Goal: Task Accomplishment & Management: Manage account settings

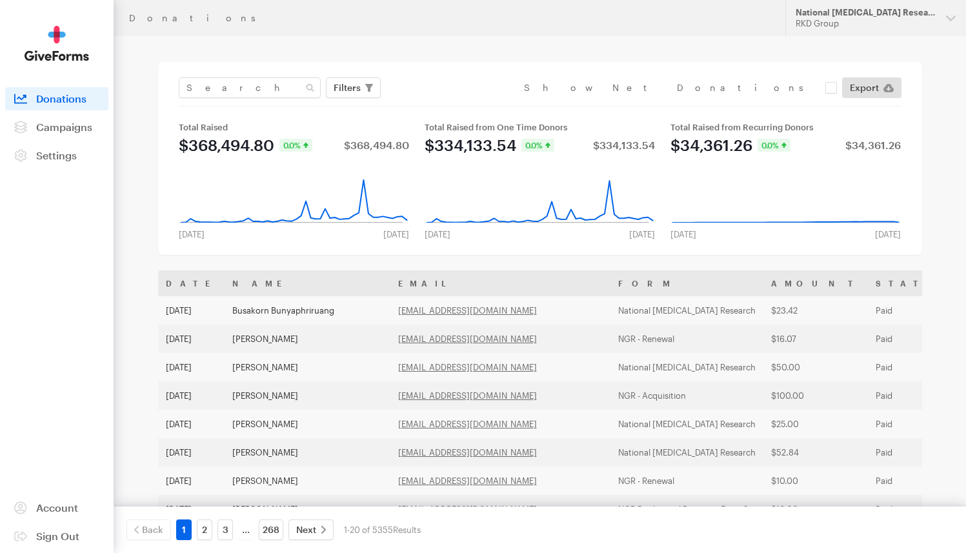
click at [85, 140] on nav "Activity Donations Donors Campaigns Active Archived Settings Organization Payme…" at bounding box center [56, 127] width 103 height 80
click at [83, 130] on span "Campaigns" at bounding box center [64, 127] width 56 height 12
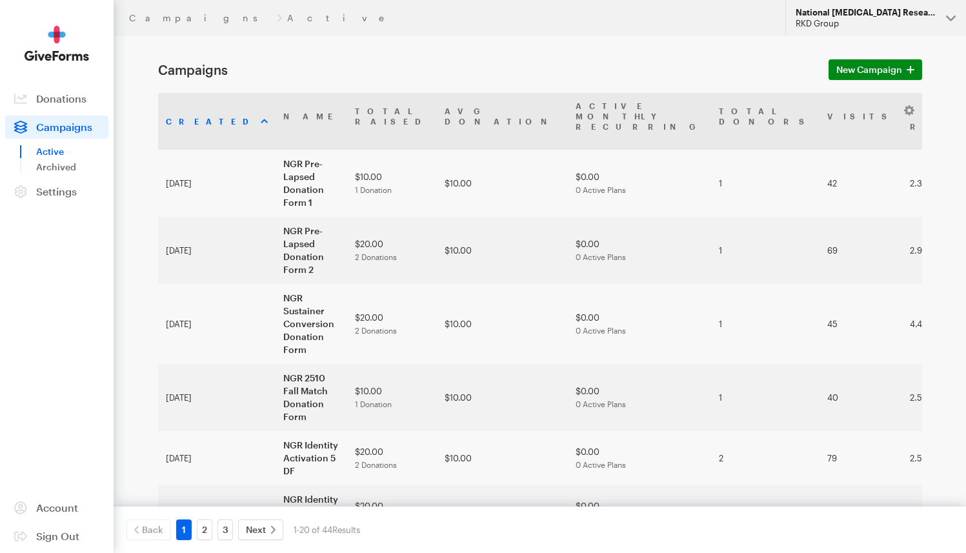
click at [837, 17] on div "National [MEDICAL_DATA] Research" at bounding box center [866, 12] width 140 height 11
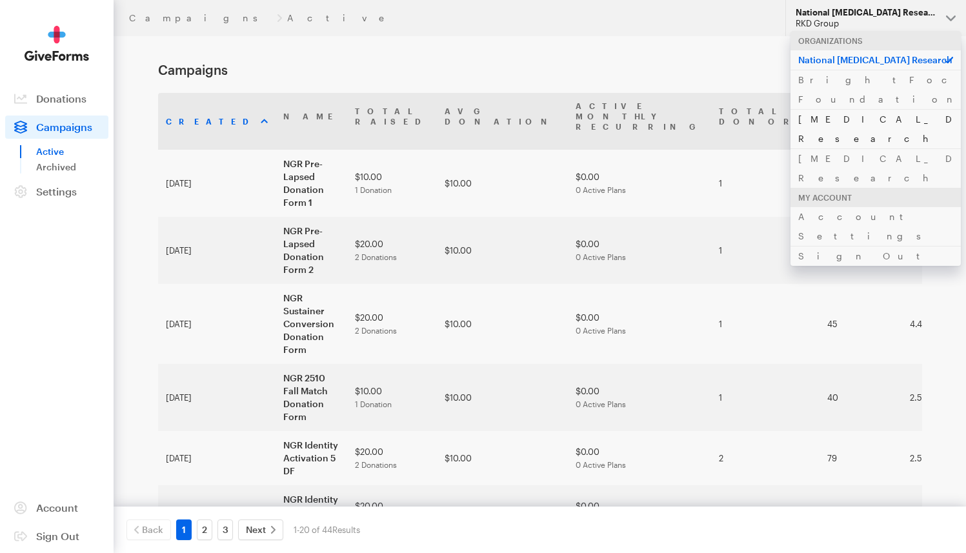
click at [828, 109] on link "[MEDICAL_DATA] Research" at bounding box center [876, 128] width 170 height 39
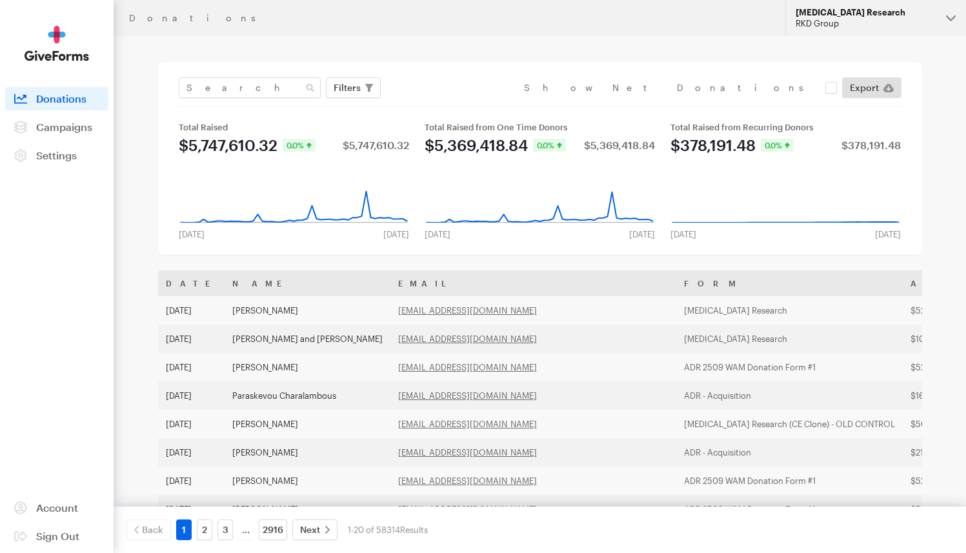
click at [860, 18] on div "RKD Group" at bounding box center [866, 23] width 140 height 11
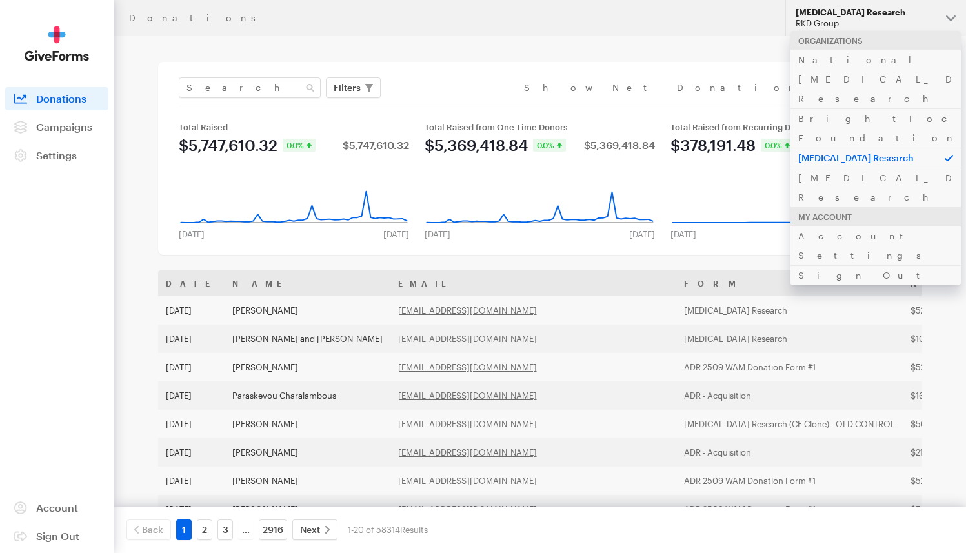
click at [706, 70] on div "Filters Clear Filters Apply Date Aug 16, 2025 - Sep 12, 2025 Forms ADR 2025-04 …" at bounding box center [540, 158] width 764 height 193
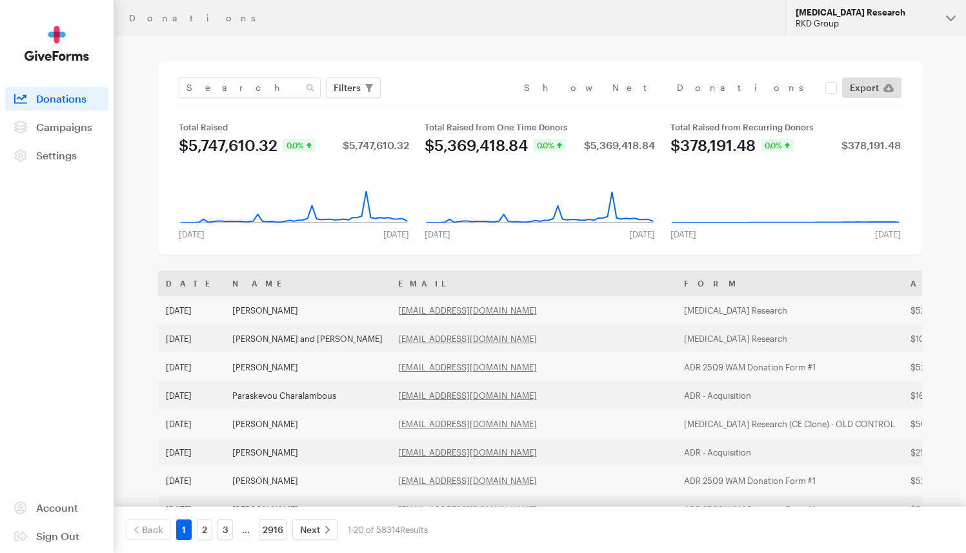
click at [946, 15] on button "Alzheimer's Disease Research RKD Group" at bounding box center [876, 18] width 181 height 36
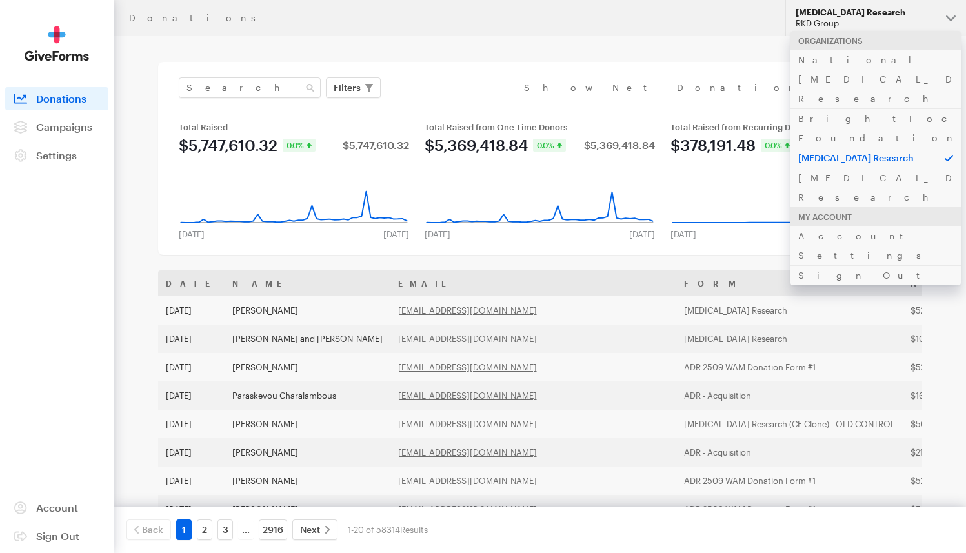
click at [644, 44] on main "Donations Filters Clear Filters Apply Date Aug 16, 2025 - Sep 12, 2025 Forms AD…" at bounding box center [483, 487] width 929 height 902
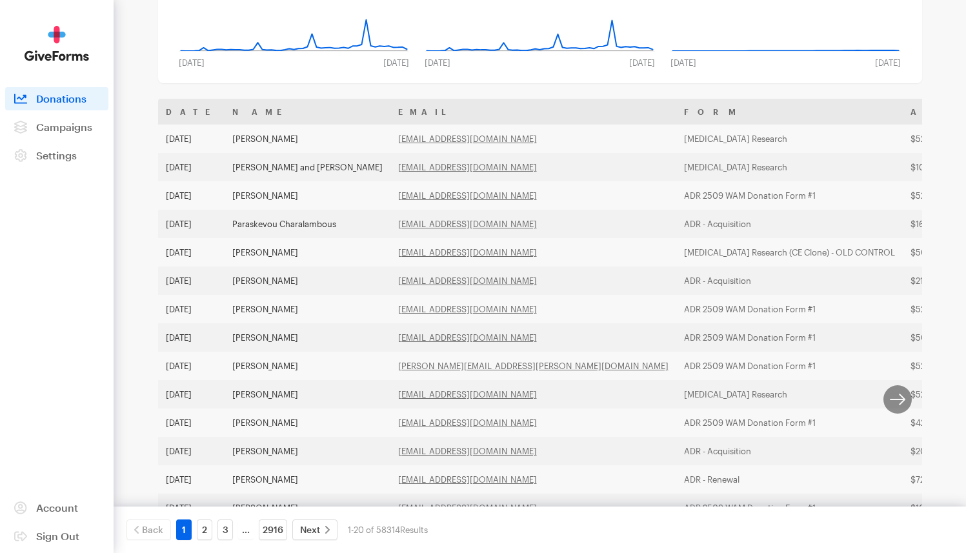
scroll to position [185, 0]
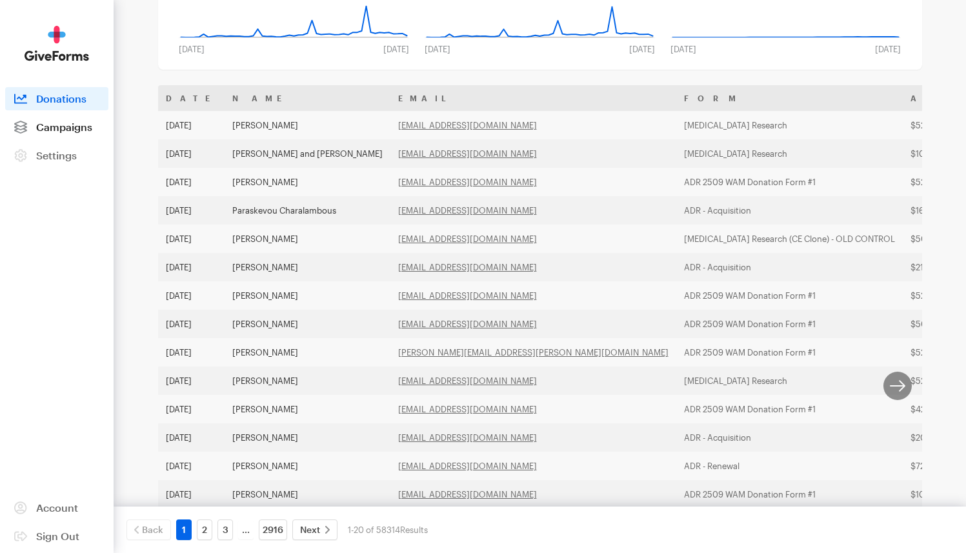
click at [72, 134] on link "Campaigns" at bounding box center [56, 127] width 103 height 23
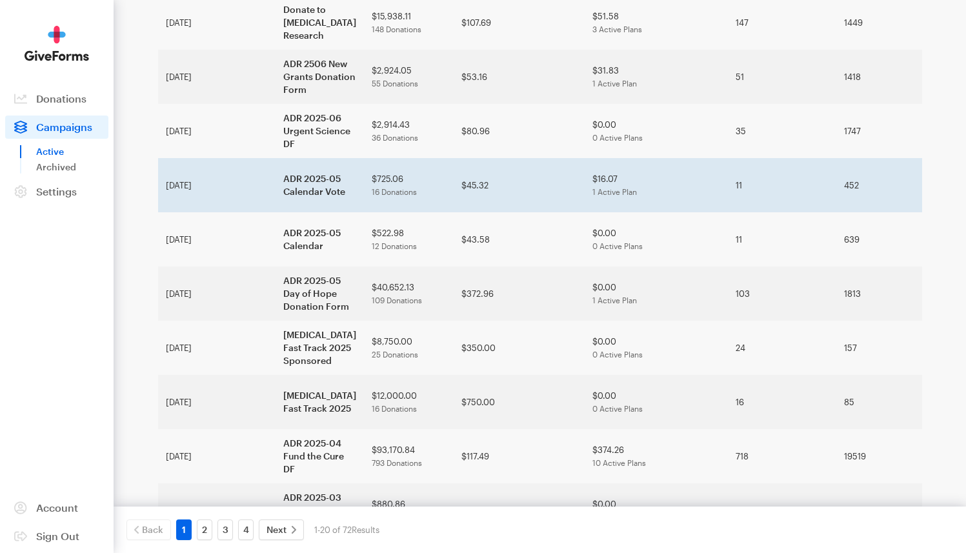
scroll to position [747, 0]
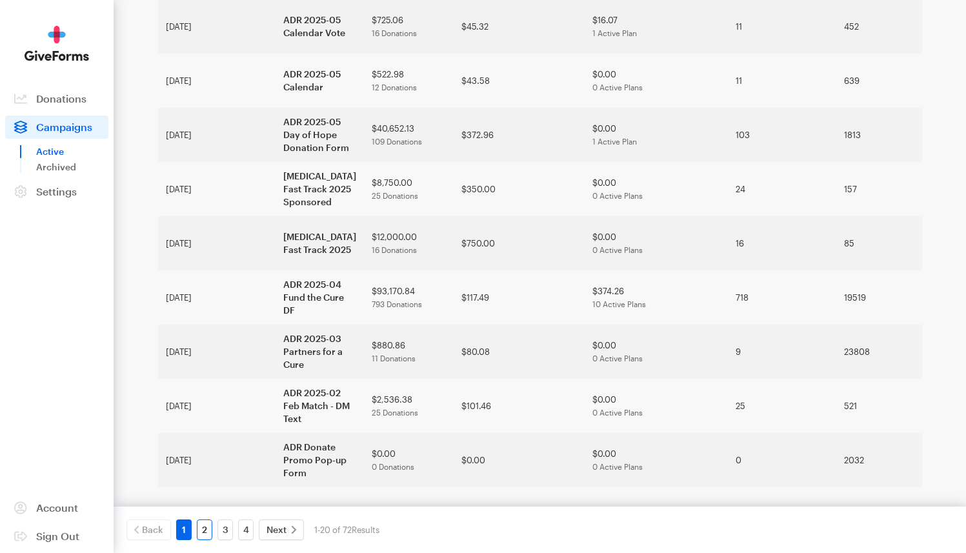
click at [201, 532] on link "2" at bounding box center [204, 530] width 15 height 21
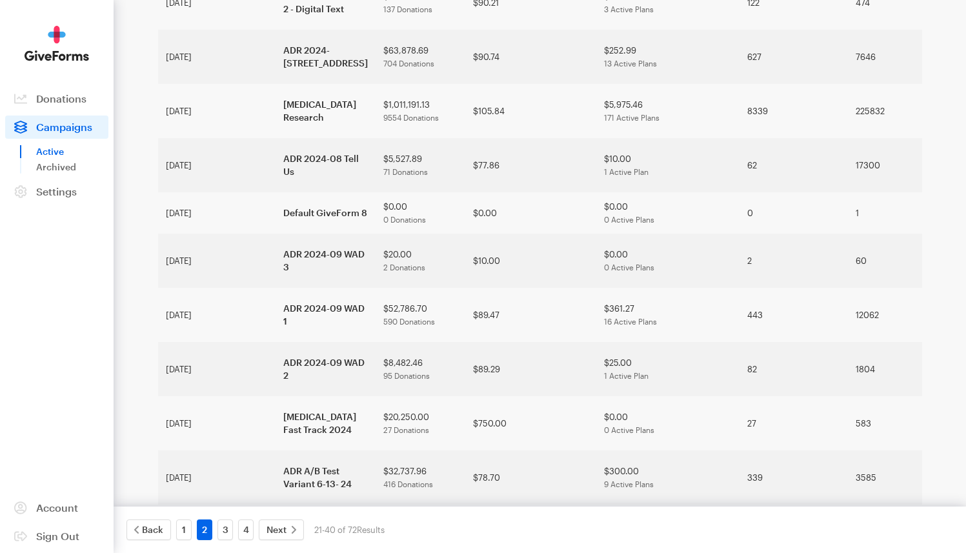
scroll to position [718, 0]
click at [229, 527] on link "3" at bounding box center [225, 530] width 15 height 21
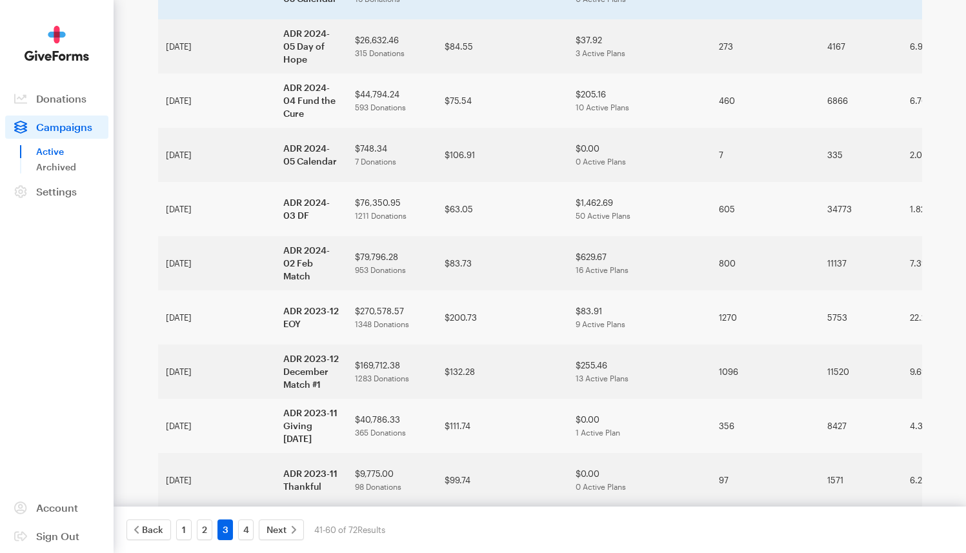
scroll to position [527, 0]
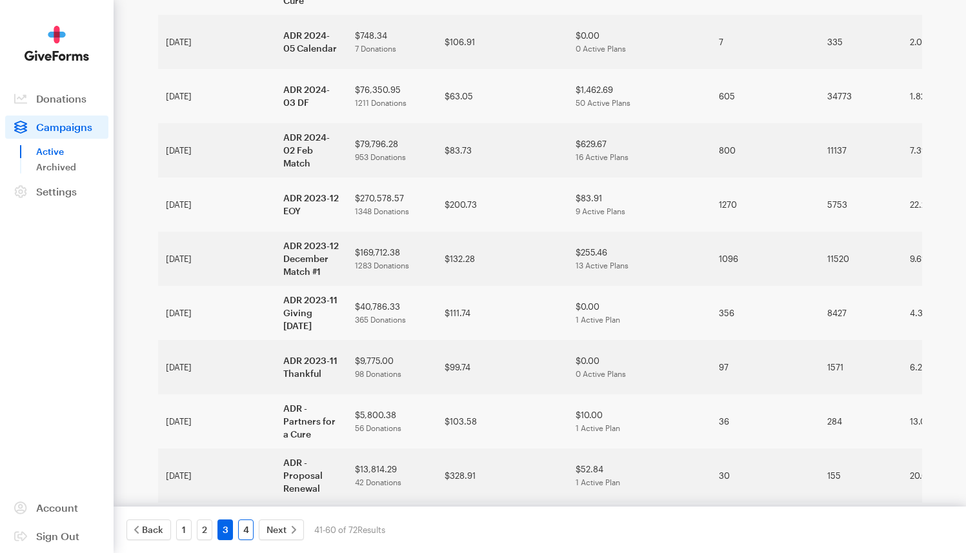
click at [245, 528] on link "4" at bounding box center [245, 530] width 15 height 21
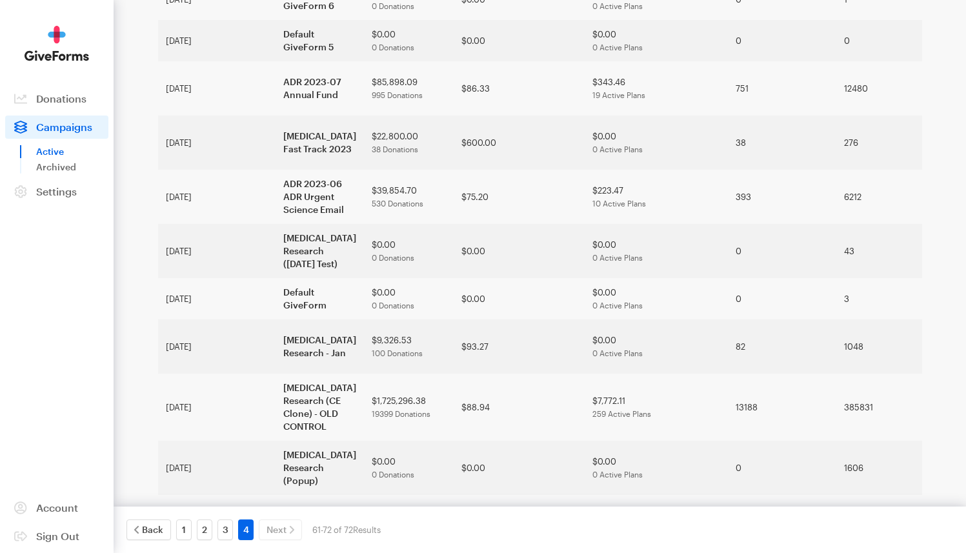
scroll to position [300, 0]
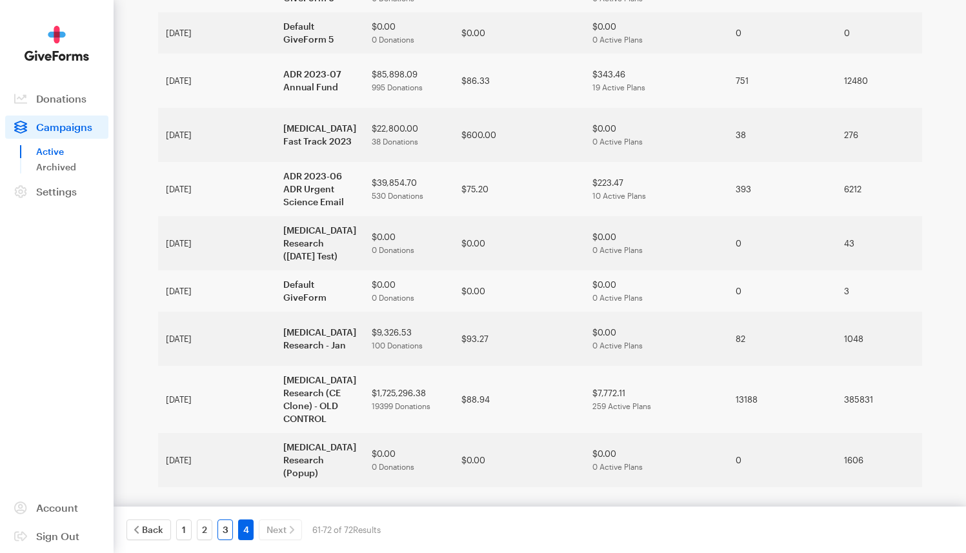
click at [231, 525] on link "3" at bounding box center [225, 530] width 15 height 21
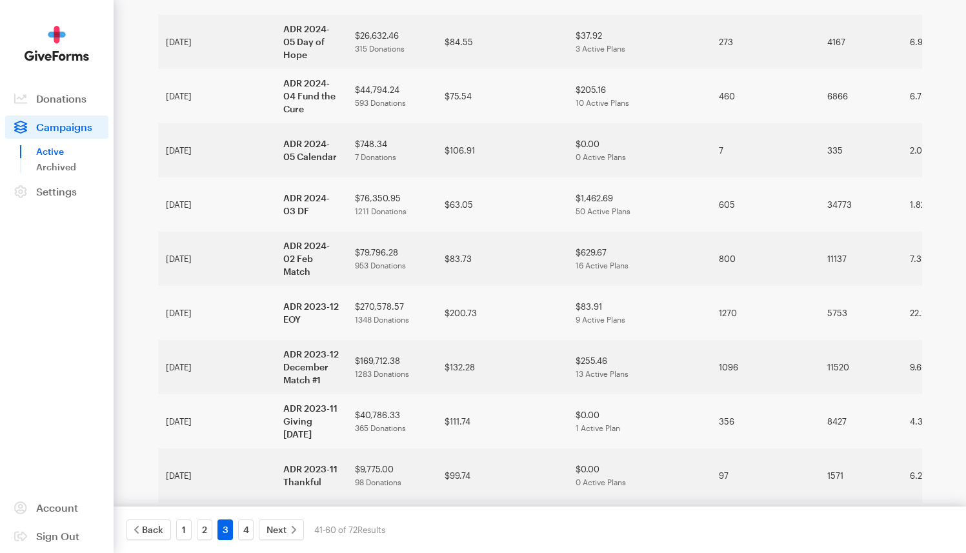
scroll to position [527, 0]
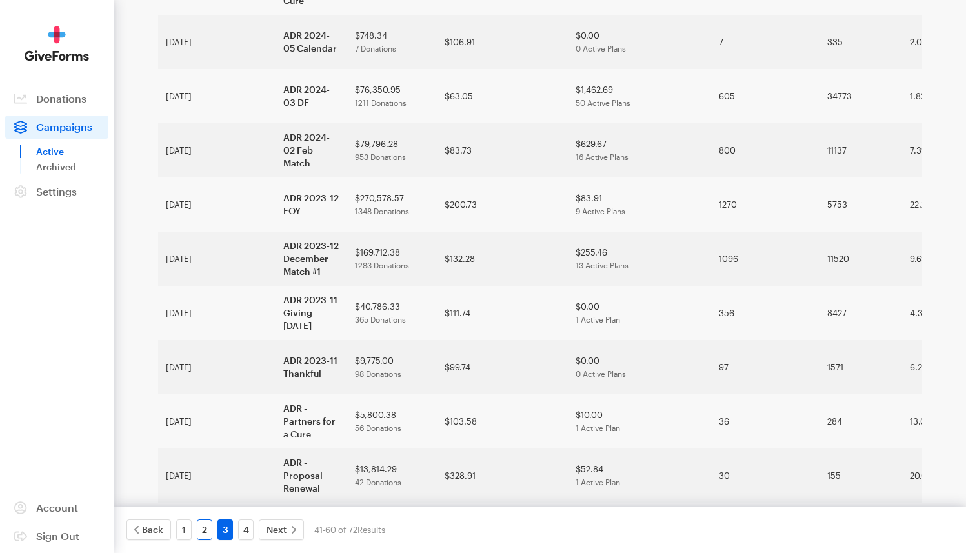
click at [210, 529] on link "2" at bounding box center [204, 530] width 15 height 21
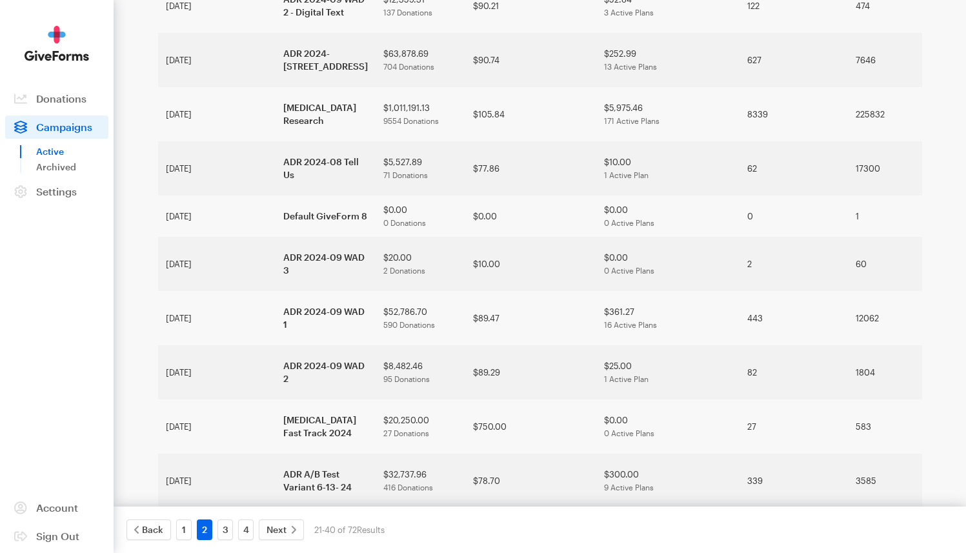
scroll to position [718, 0]
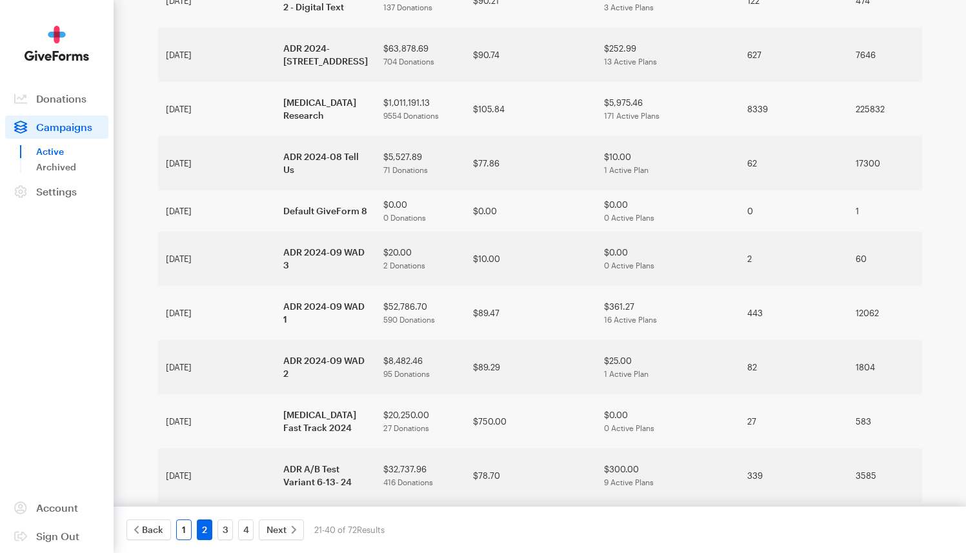
click at [189, 534] on link "1" at bounding box center [183, 530] width 15 height 21
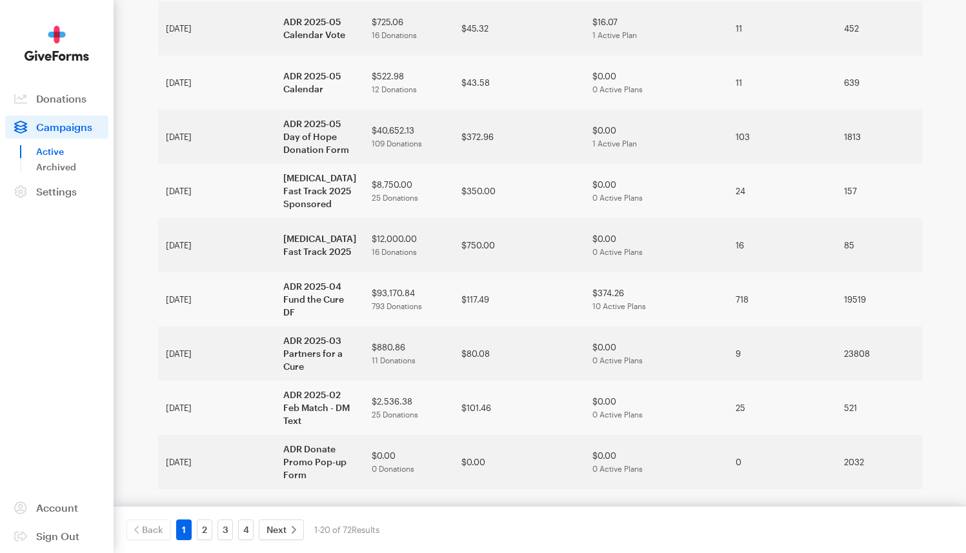
scroll to position [747, 0]
click at [203, 535] on link "2" at bounding box center [204, 530] width 15 height 21
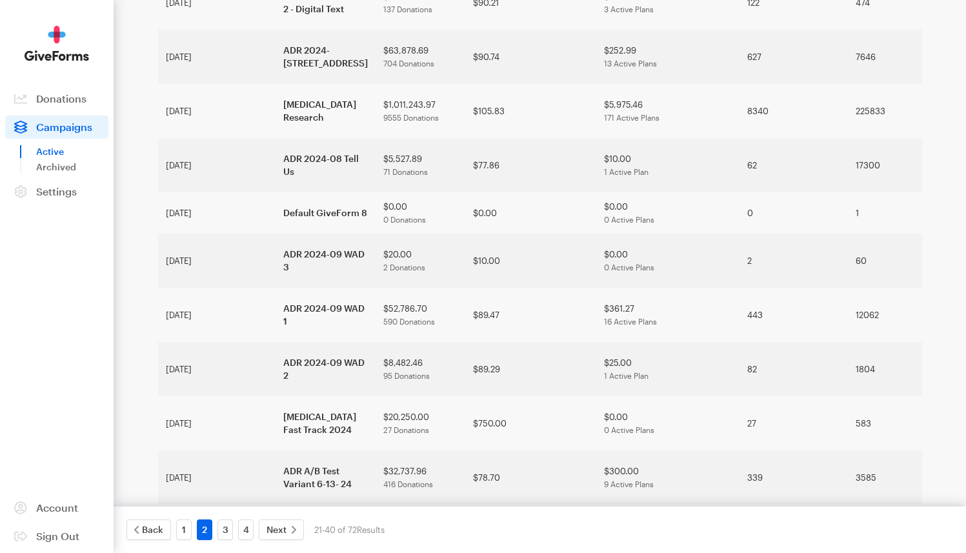
scroll to position [718, 0]
click at [227, 523] on link "3" at bounding box center [225, 530] width 15 height 21
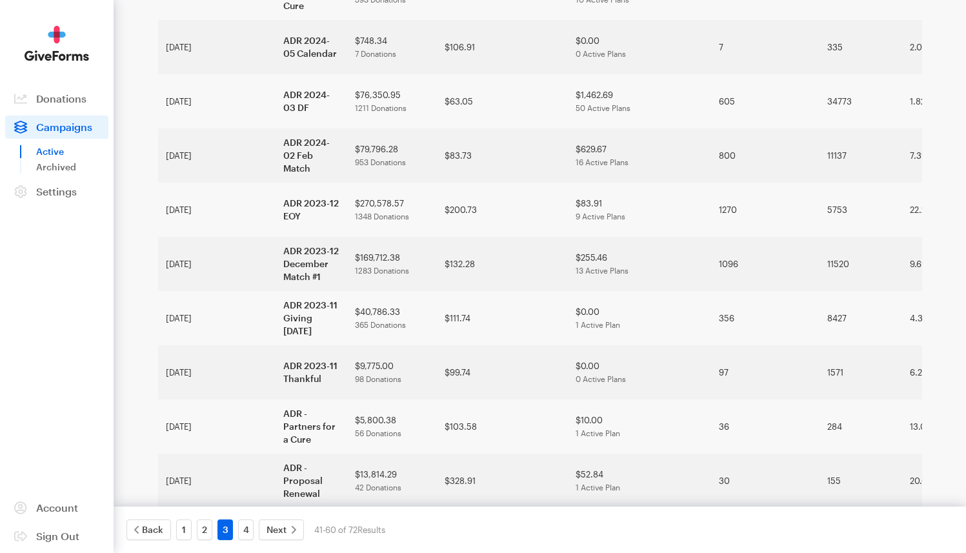
scroll to position [527, 0]
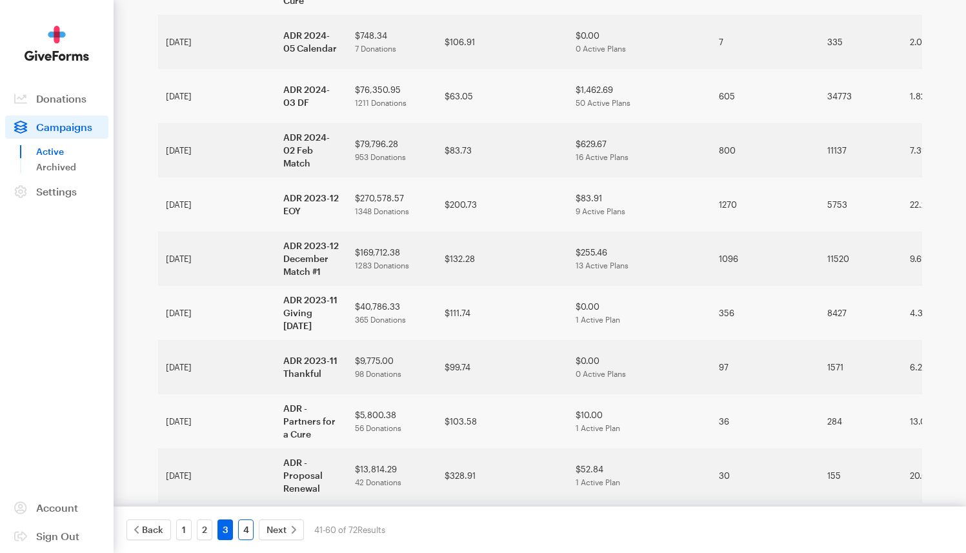
click at [250, 526] on link "4" at bounding box center [245, 530] width 15 height 21
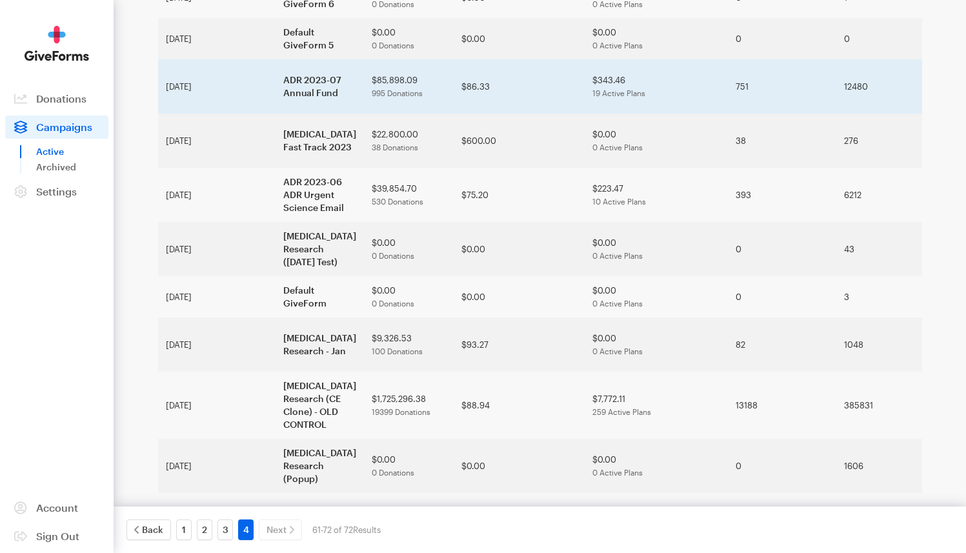
scroll to position [300, 0]
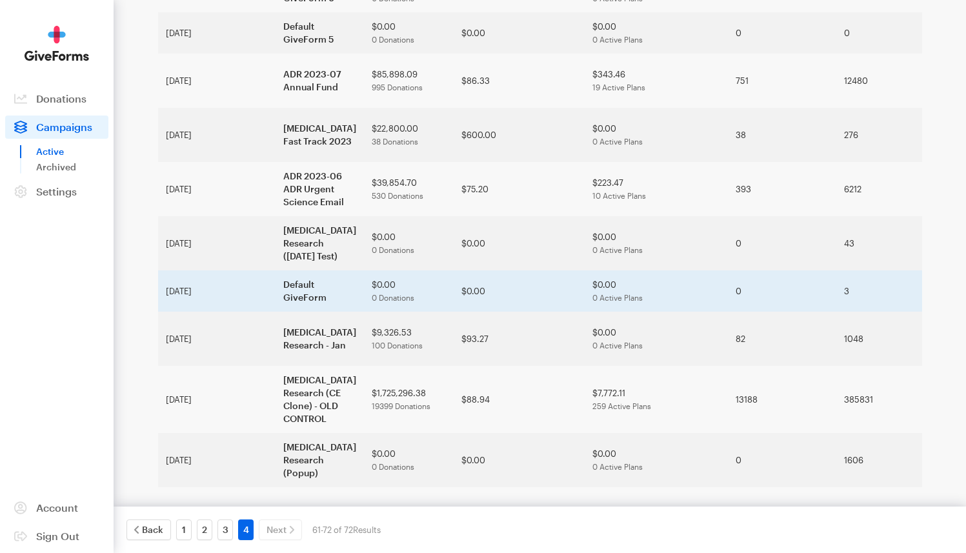
click at [276, 270] on td "Default GiveForm" at bounding box center [320, 290] width 88 height 41
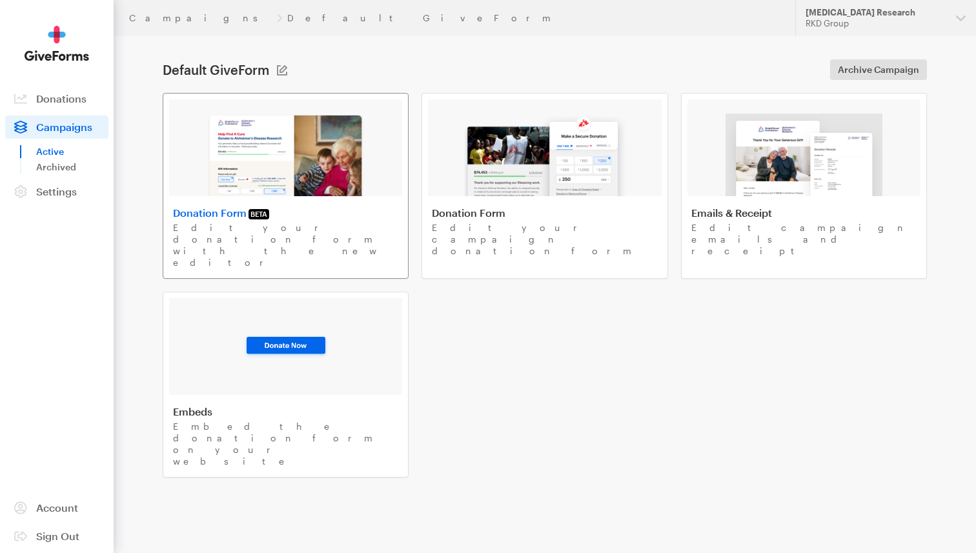
click at [326, 201] on link "Donation Form BETA Edit your donation form with the new editor" at bounding box center [286, 186] width 246 height 186
click at [56, 198] on link "Settings" at bounding box center [56, 191] width 103 height 23
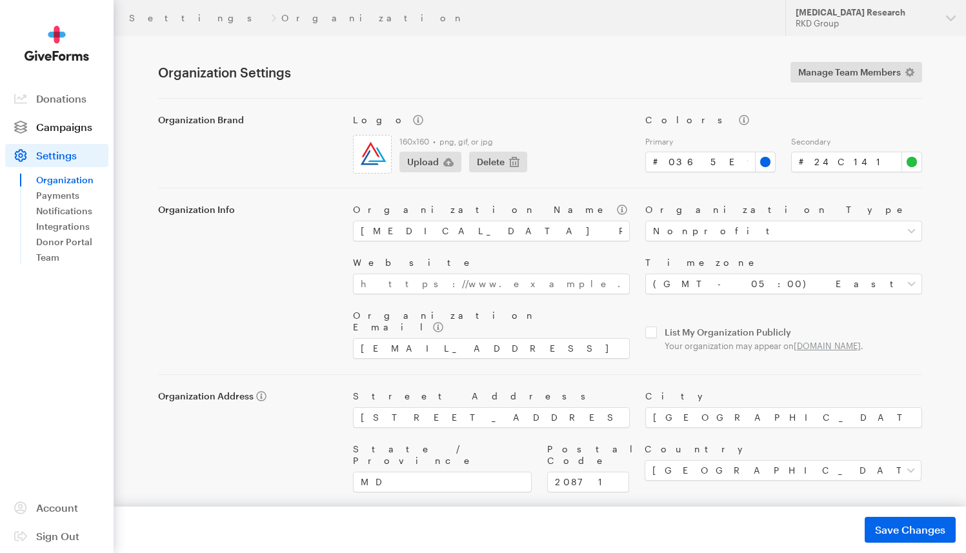
click at [52, 131] on span "Campaigns" at bounding box center [64, 127] width 56 height 12
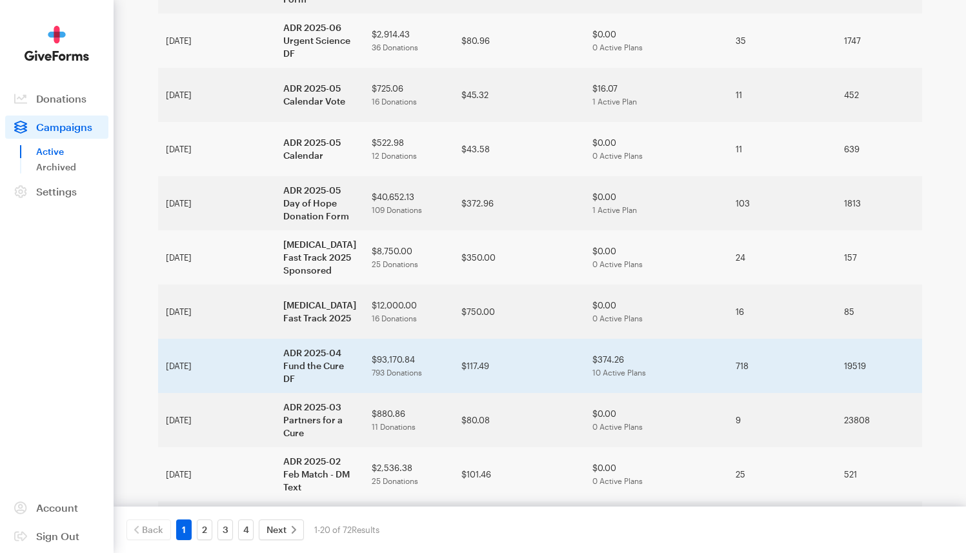
scroll to position [747, 0]
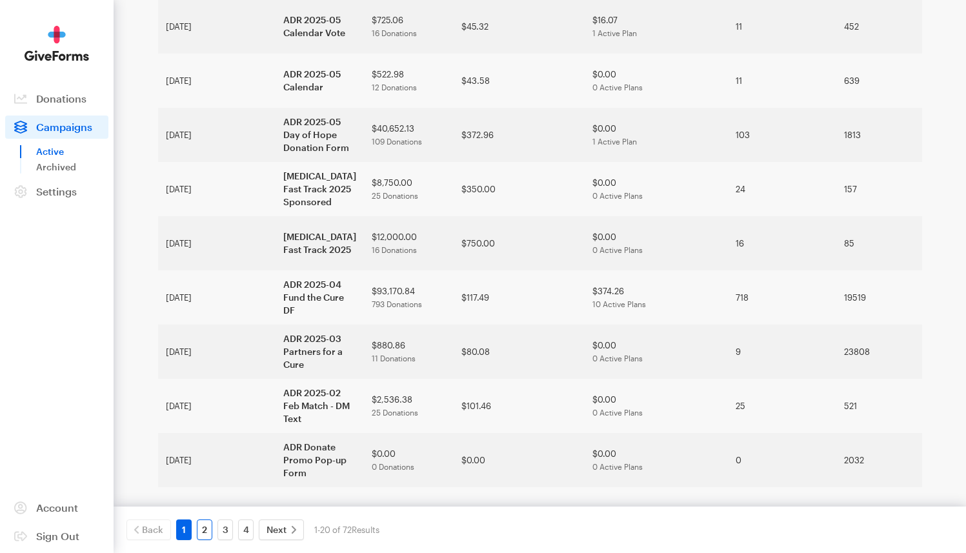
click at [205, 529] on link "2" at bounding box center [204, 530] width 15 height 21
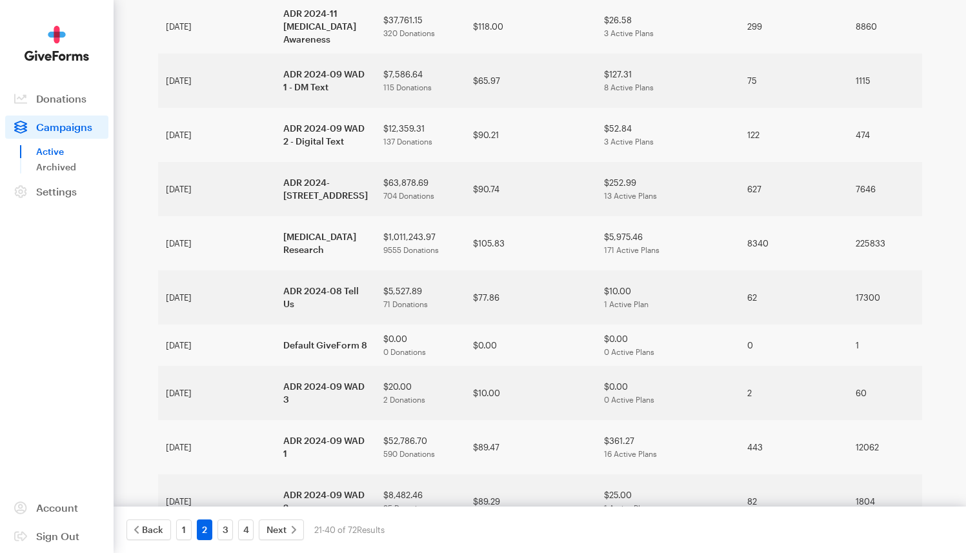
scroll to position [688, 0]
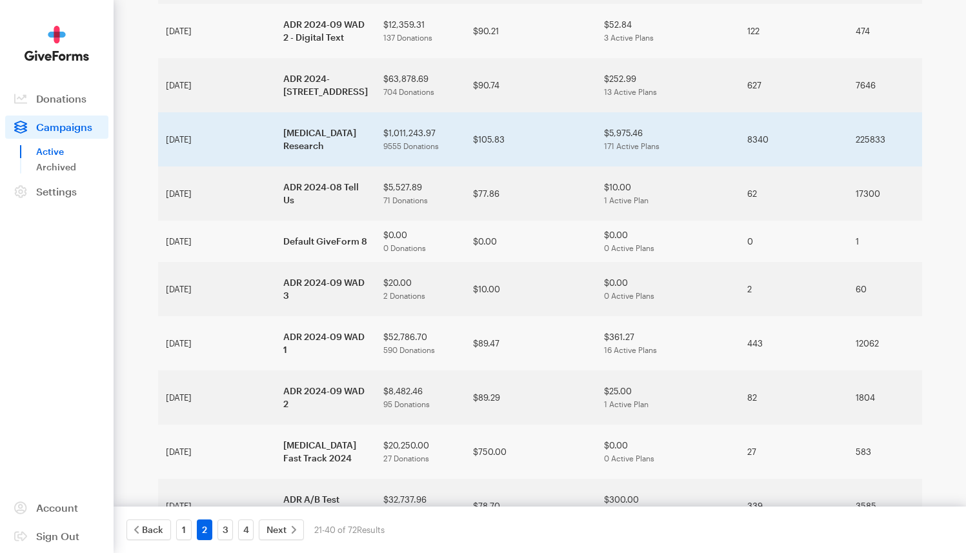
click at [276, 167] on td "[MEDICAL_DATA] Research" at bounding box center [326, 139] width 100 height 54
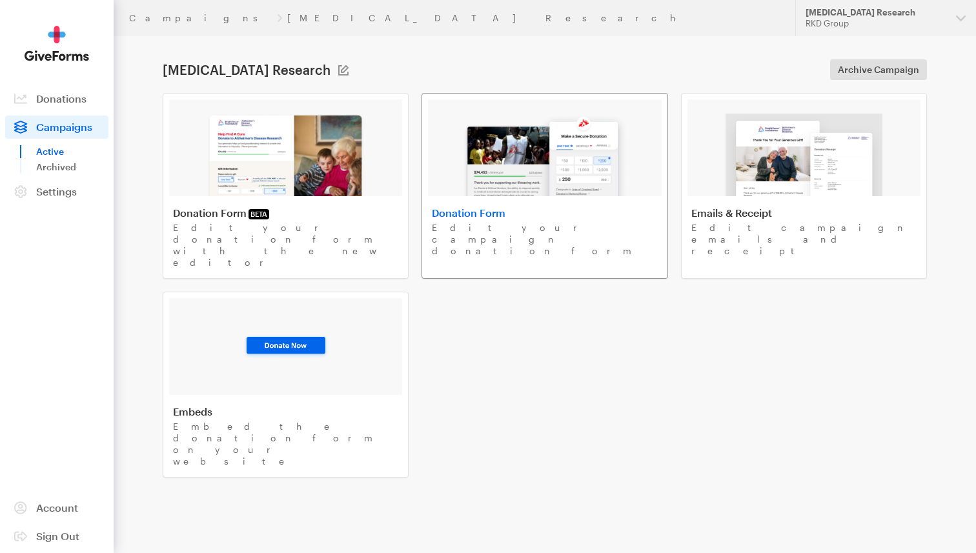
click at [516, 182] on img at bounding box center [544, 155] width 165 height 83
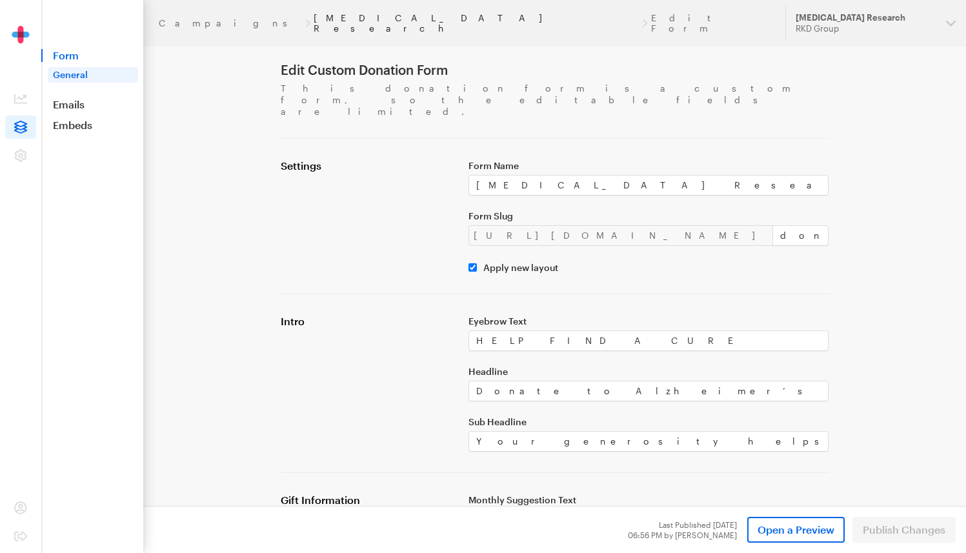
click at [329, 19] on link "[MEDICAL_DATA] Research" at bounding box center [476, 23] width 325 height 21
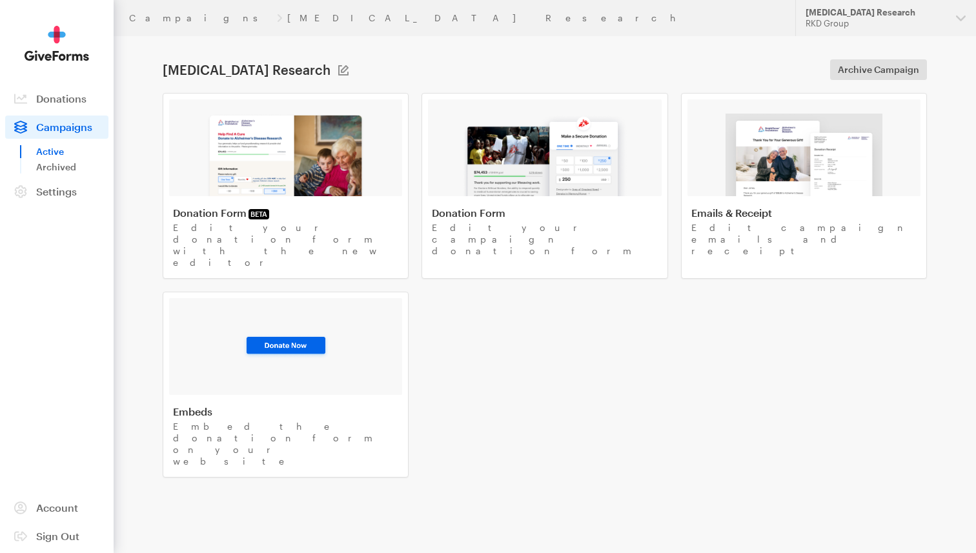
click at [77, 126] on span "Campaigns" at bounding box center [64, 127] width 56 height 12
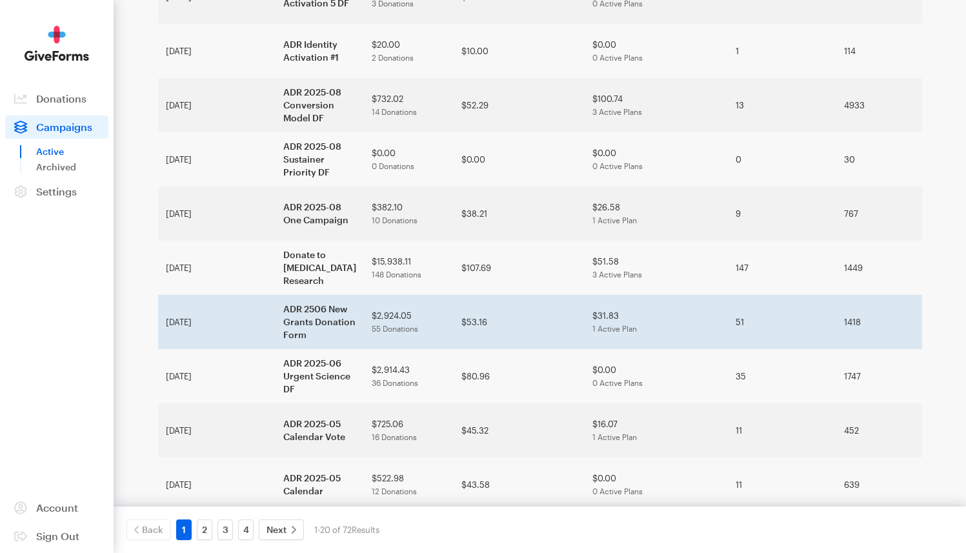
scroll to position [346, 0]
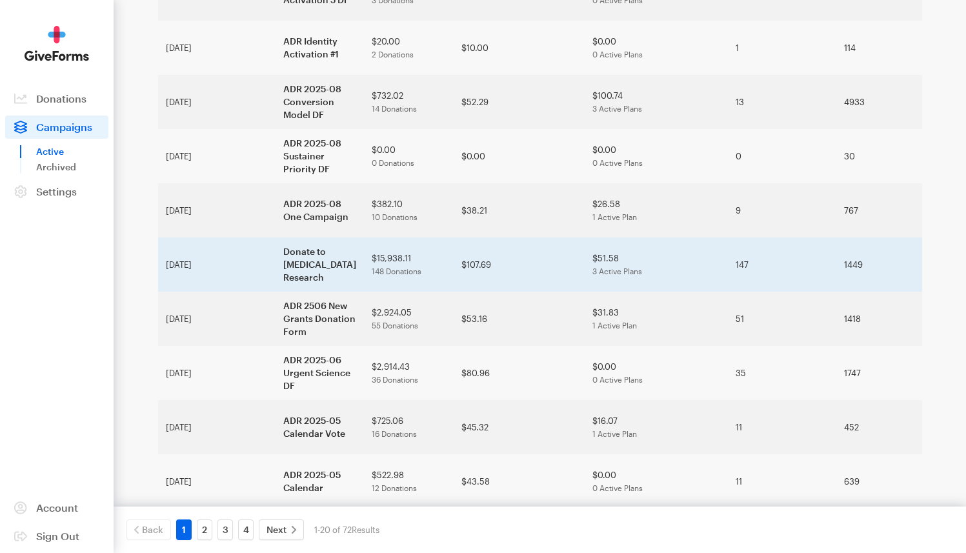
click at [364, 267] on td "$15,938.11 148 Donations" at bounding box center [409, 265] width 90 height 54
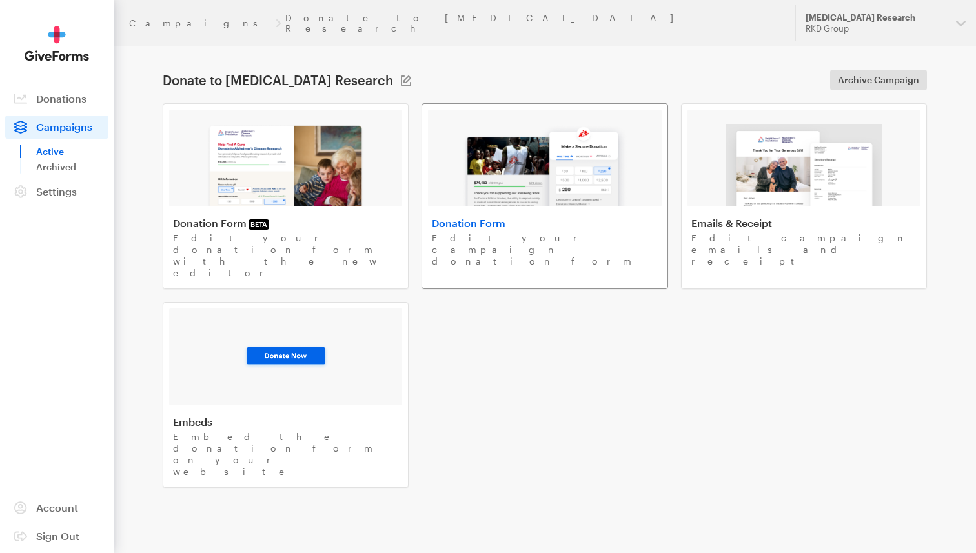
click at [552, 138] on img at bounding box center [544, 165] width 165 height 83
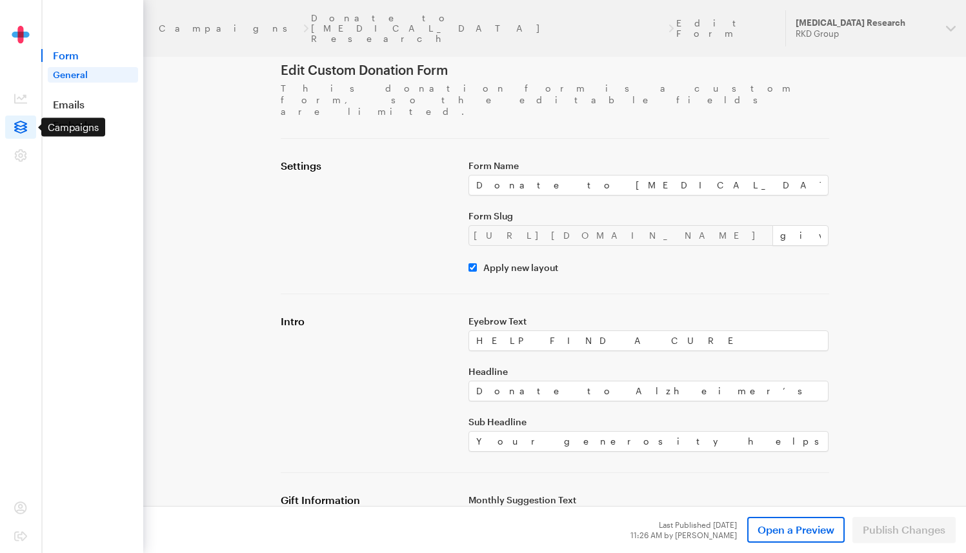
click at [28, 125] on span at bounding box center [20, 127] width 31 height 23
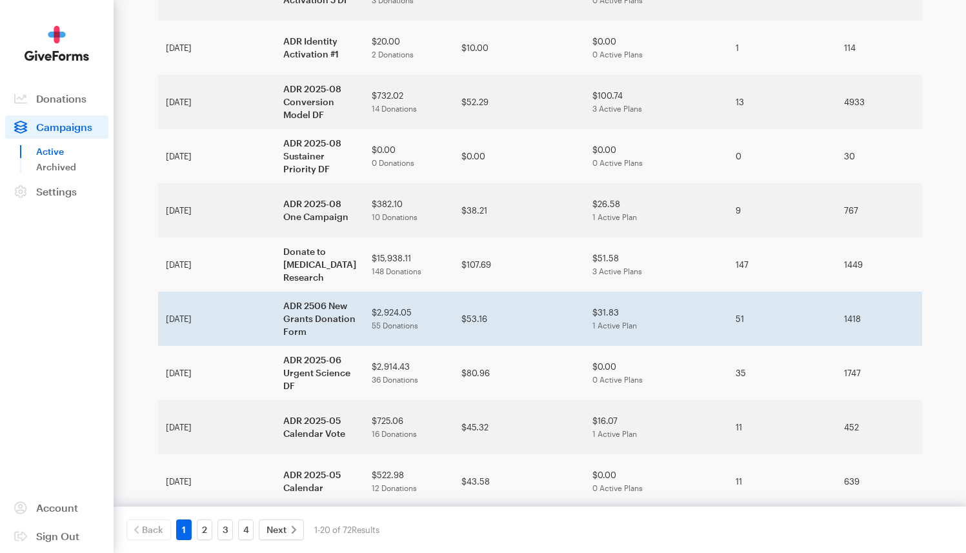
scroll to position [347, 0]
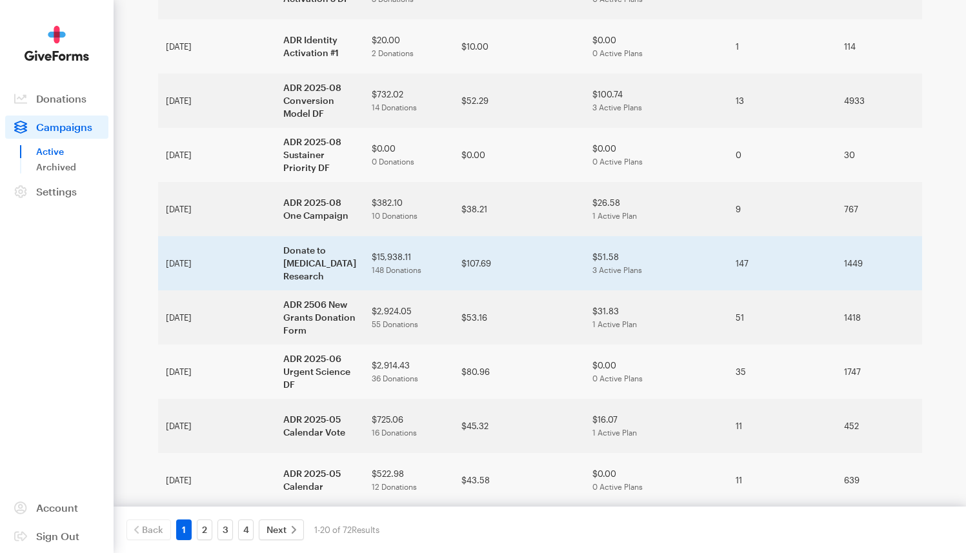
click at [289, 238] on td "Donate to Alzheimer's Disease Research" at bounding box center [320, 263] width 88 height 54
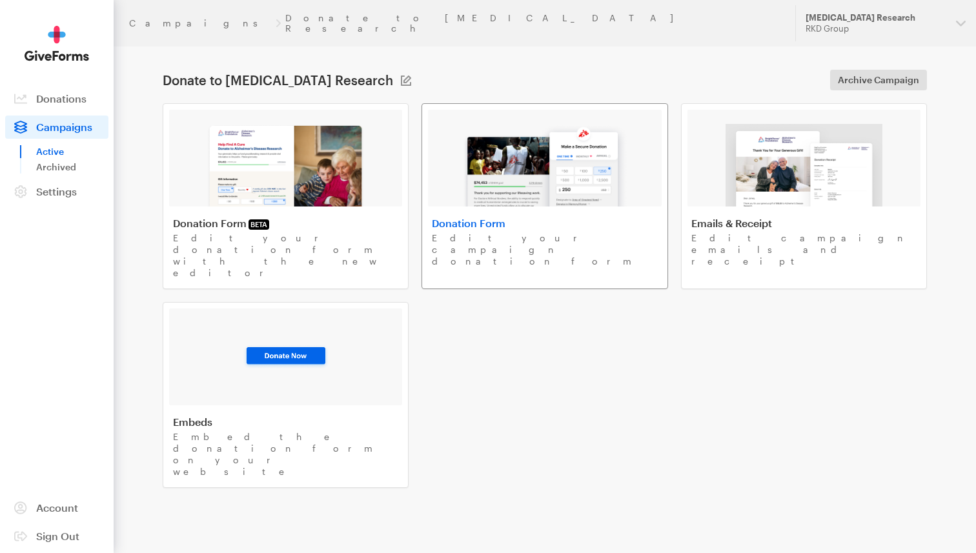
click at [588, 160] on img at bounding box center [544, 165] width 165 height 83
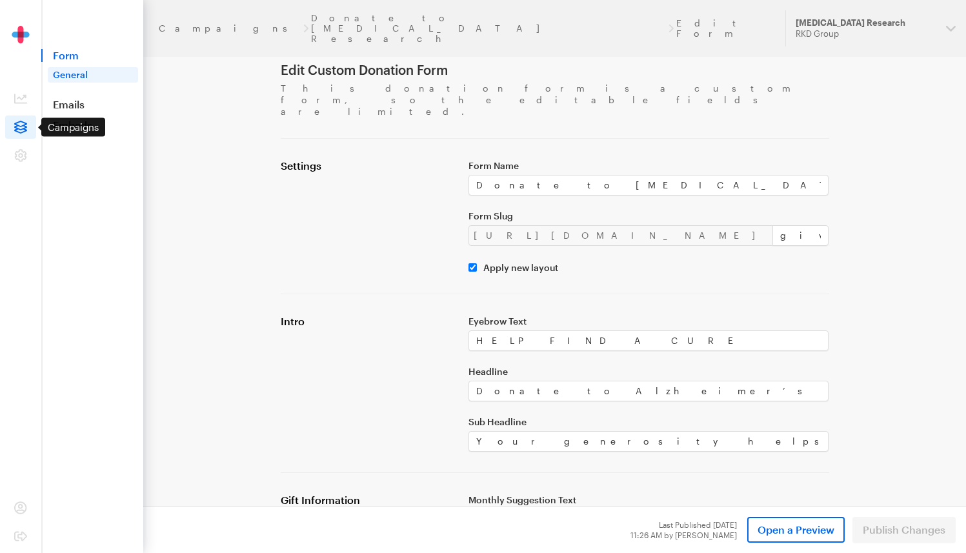
click at [29, 125] on span at bounding box center [20, 127] width 31 height 23
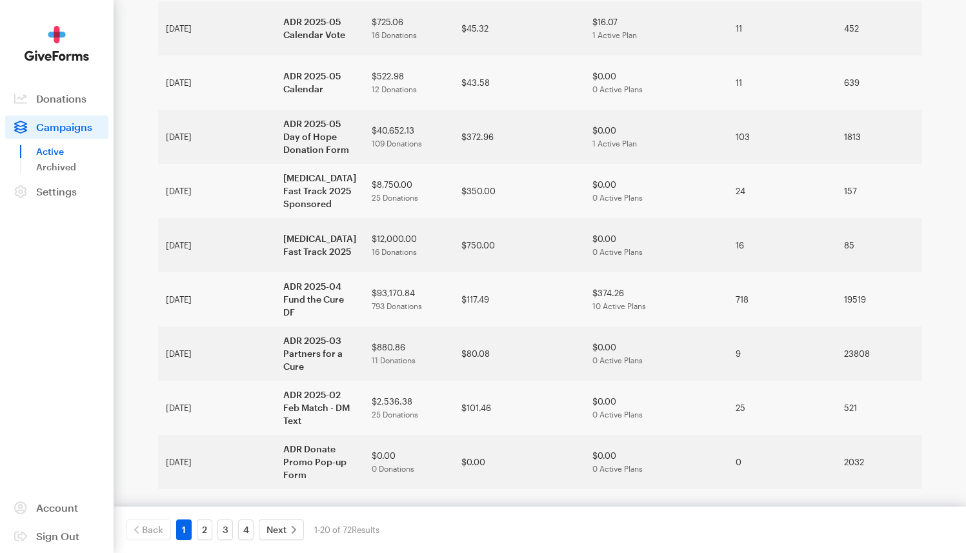
scroll to position [747, 0]
click at [197, 530] on link "2" at bounding box center [204, 530] width 15 height 21
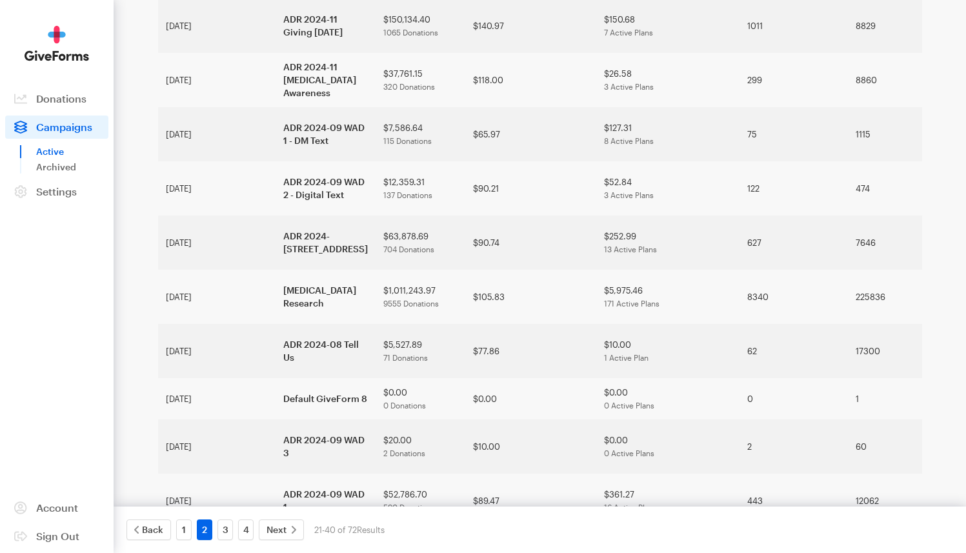
scroll to position [562, 0]
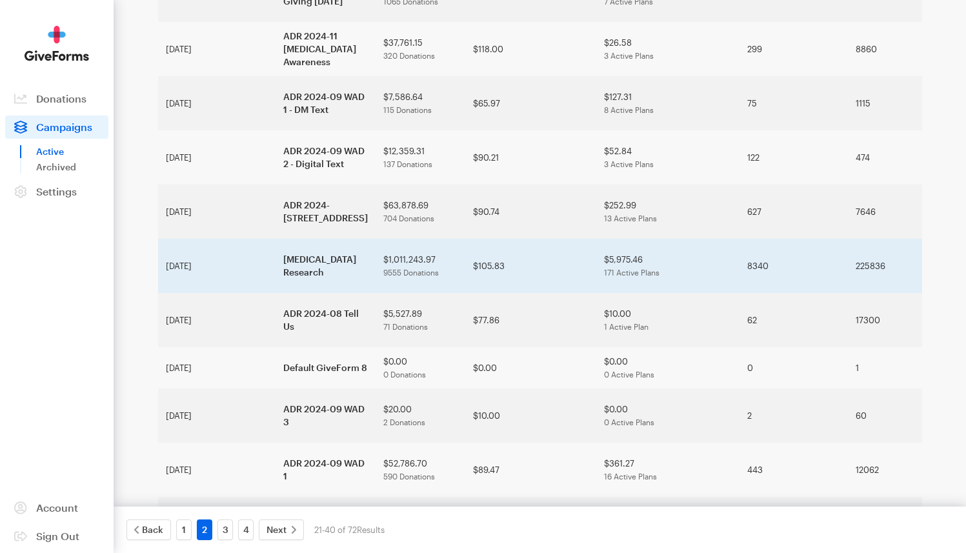
click at [276, 288] on td "[MEDICAL_DATA] Research" at bounding box center [326, 266] width 100 height 54
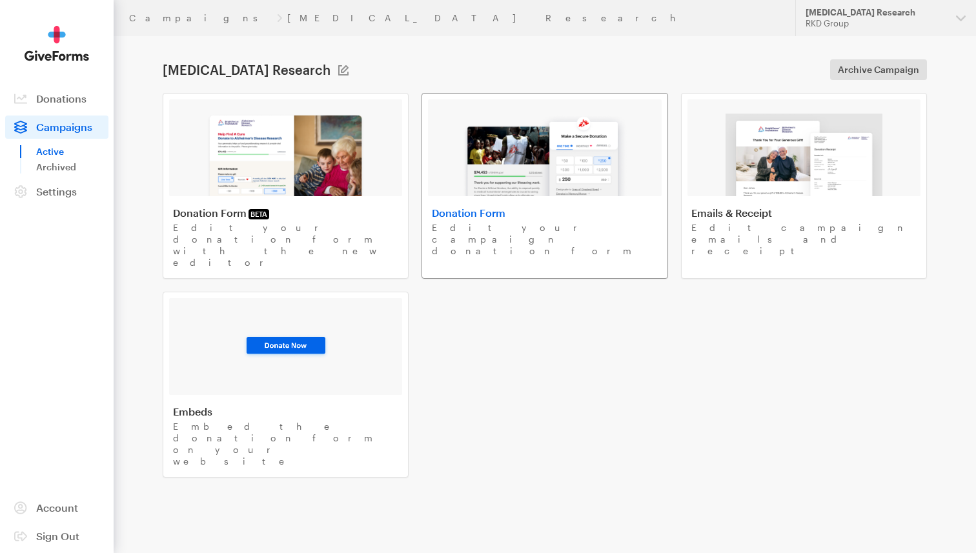
click at [527, 154] on img at bounding box center [544, 155] width 165 height 83
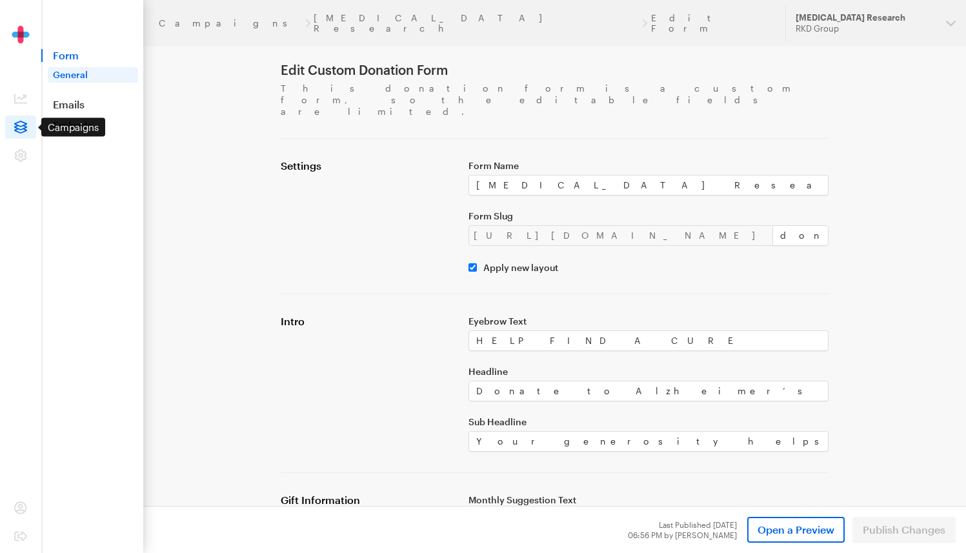
click at [25, 129] on icon at bounding box center [20, 127] width 13 height 13
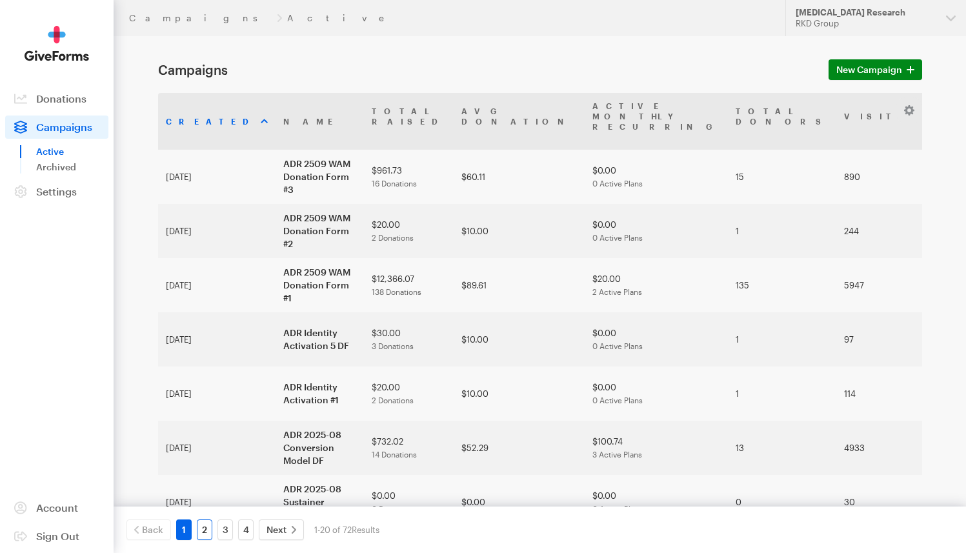
click at [198, 538] on link "2" at bounding box center [204, 530] width 15 height 21
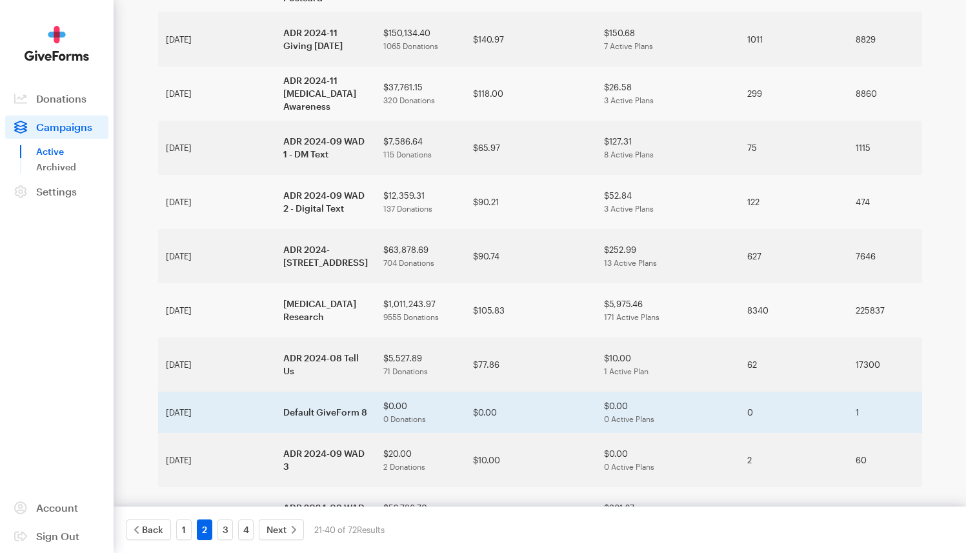
scroll to position [518, 0]
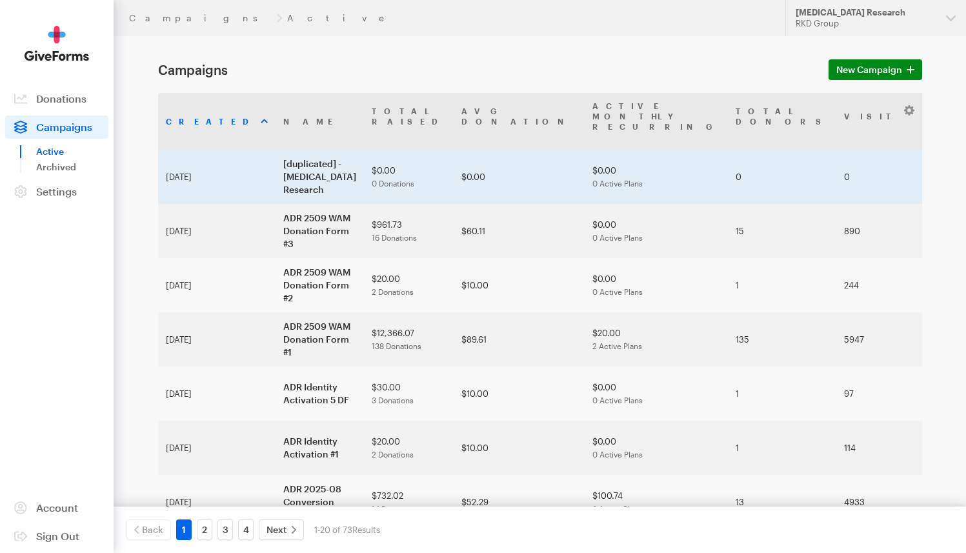
click at [282, 154] on td "[duplicated] - Alzheimer's Disease Research" at bounding box center [320, 177] width 88 height 54
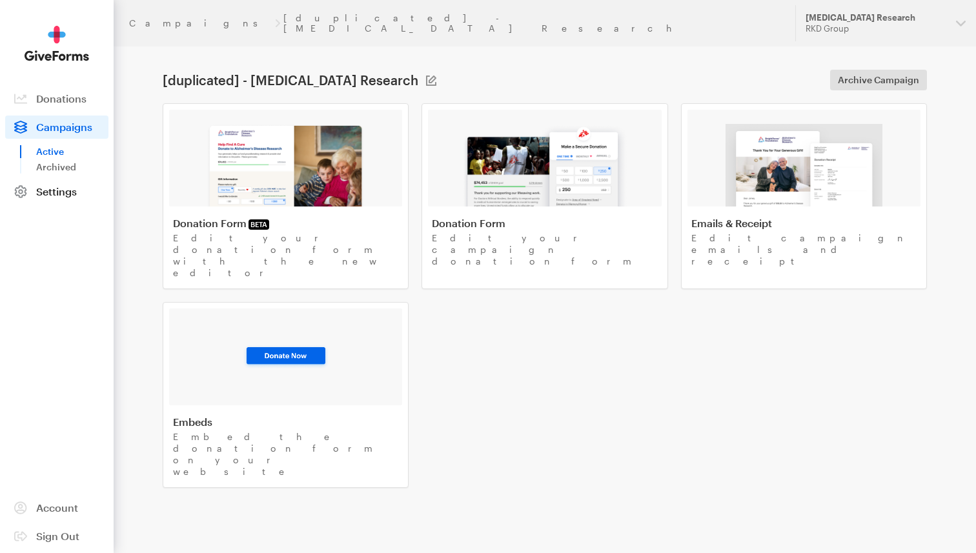
click at [83, 189] on link "Settings" at bounding box center [56, 191] width 103 height 23
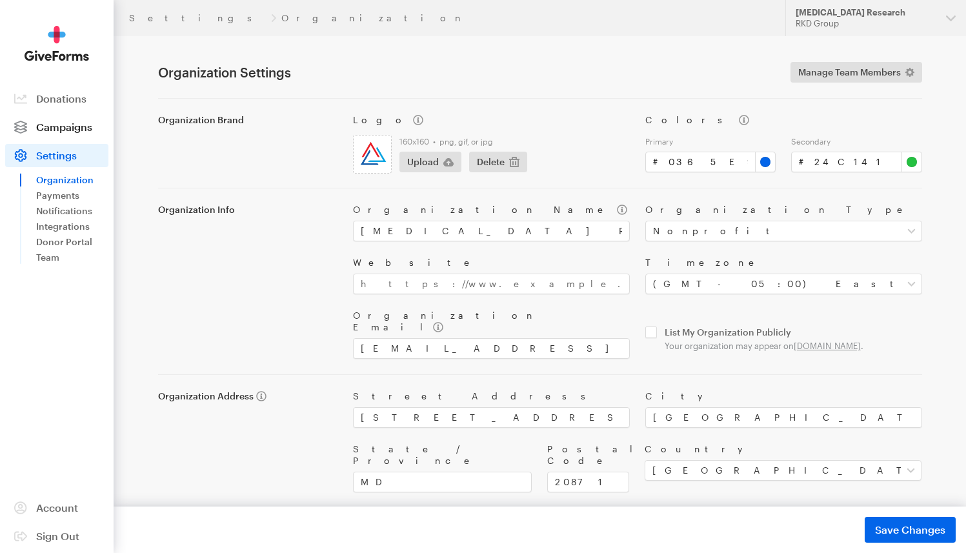
click at [70, 135] on link "Campaigns" at bounding box center [56, 127] width 103 height 23
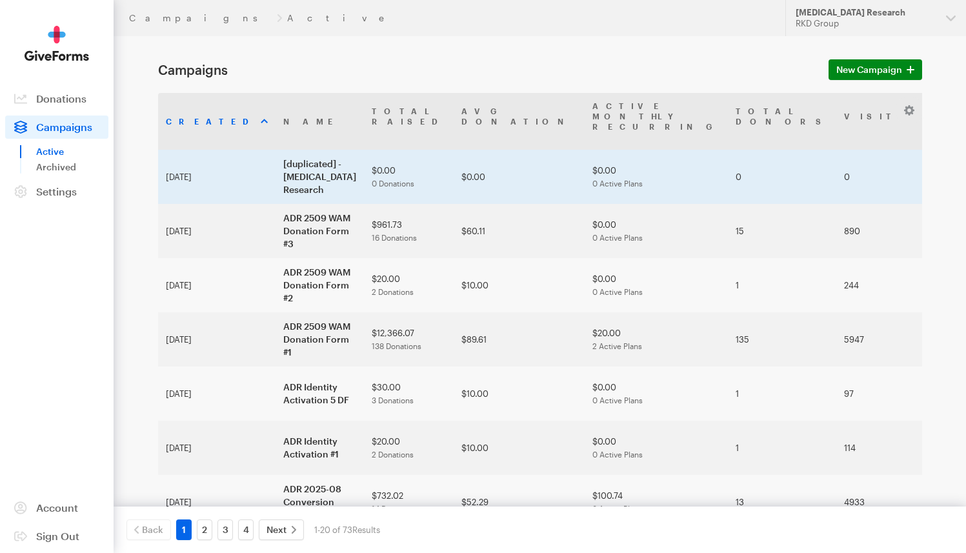
click at [276, 150] on td "[duplicated] - [MEDICAL_DATA] Research" at bounding box center [320, 177] width 88 height 54
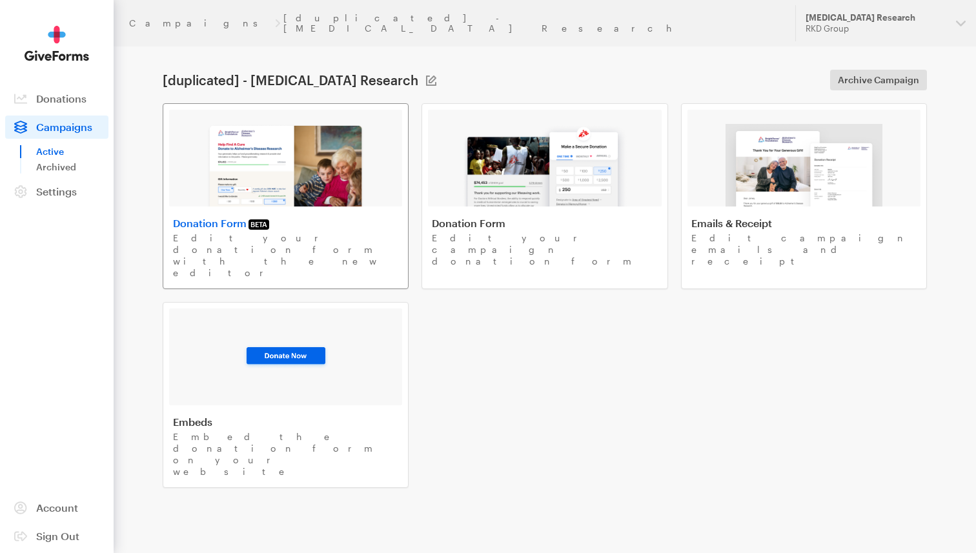
click at [354, 176] on img at bounding box center [286, 165] width 158 height 83
click at [536, 217] on h4 "Donation Form" at bounding box center [544, 223] width 225 height 13
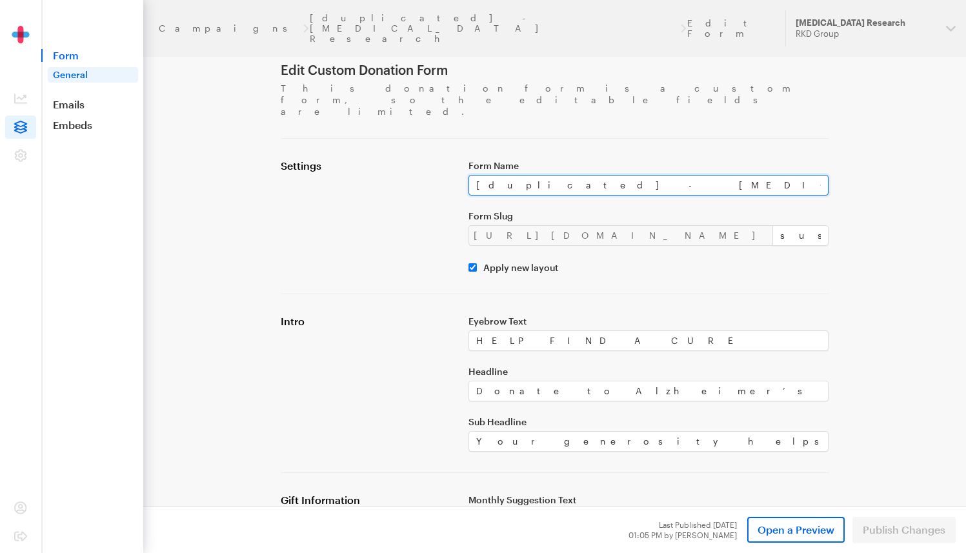
drag, startPoint x: 681, startPoint y: 157, endPoint x: 420, endPoint y: 158, distance: 261.4
click at [420, 159] on div "Settings Form Name [duplicated] - [MEDICAL_DATA] Research Form Slug [URL][DOMAI…" at bounding box center [555, 216] width 564 height 114
paste input "ADR Sustainer Conversion Donation Form"
type input "ADR Sustainer Conversion Donation Form"
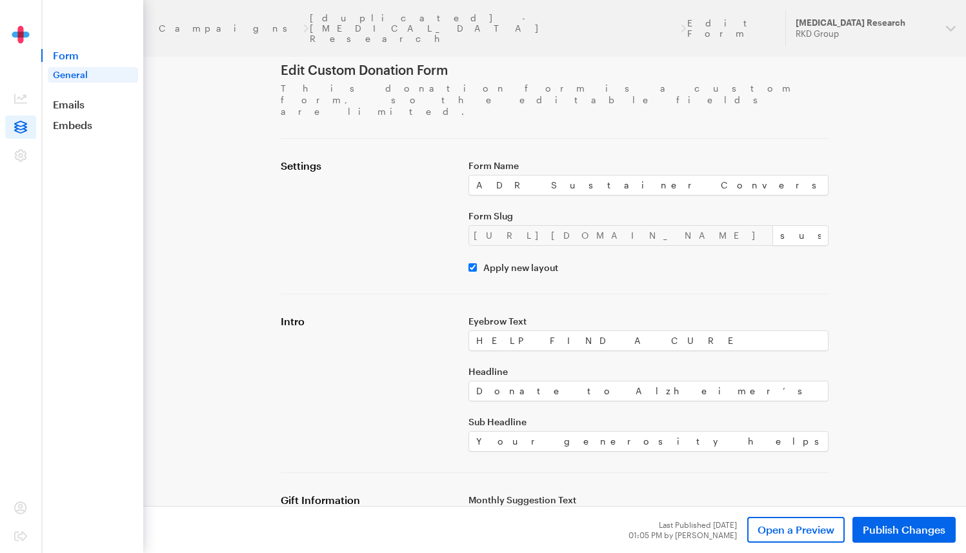
click at [407, 176] on div "Settings" at bounding box center [367, 216] width 188 height 114
drag, startPoint x: 659, startPoint y: 161, endPoint x: 454, endPoint y: 163, distance: 205.3
click at [454, 163] on div "Settings Form Name ADR Sustainer Conversion Donation Form Form Slug [URL][DOMAI…" at bounding box center [555, 216] width 564 height 114
drag, startPoint x: 480, startPoint y: 158, endPoint x: 390, endPoint y: 214, distance: 105.8
click at [390, 214] on div "Settings Form Name ADR Sustainer Conversion Donation Form Form Slug [URL][DOMAI…" at bounding box center [555, 216] width 564 height 114
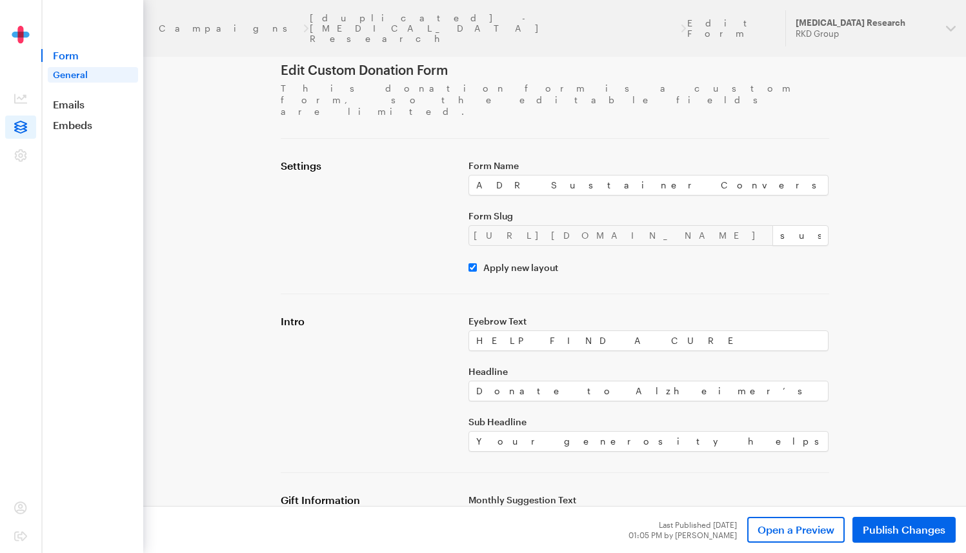
click at [796, 294] on hr at bounding box center [555, 294] width 549 height 1
click at [907, 532] on span "Publish Changes" at bounding box center [904, 529] width 83 height 15
click at [363, 19] on link "ADR Sustainer Conversion Donation Form" at bounding box center [491, 28] width 362 height 31
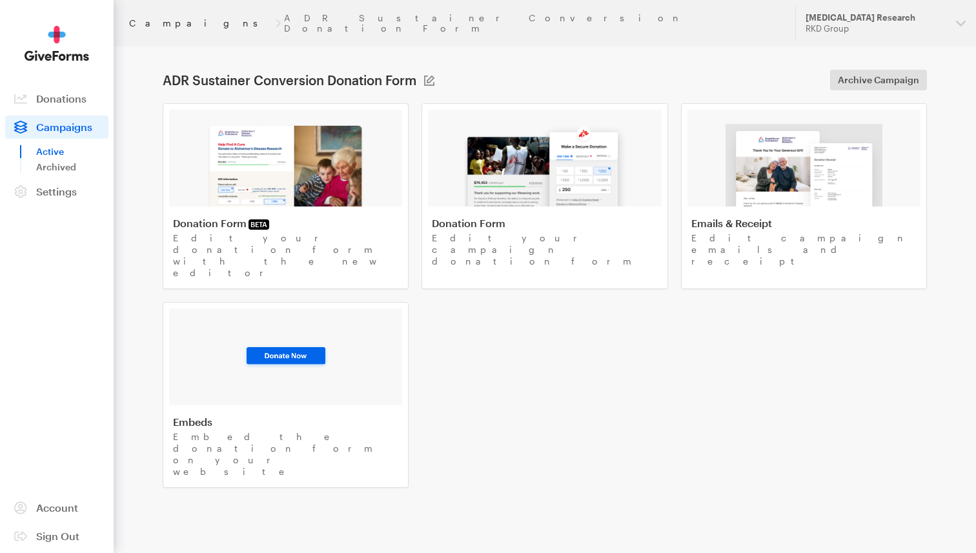
click at [154, 20] on link "Campaigns" at bounding box center [200, 23] width 143 height 10
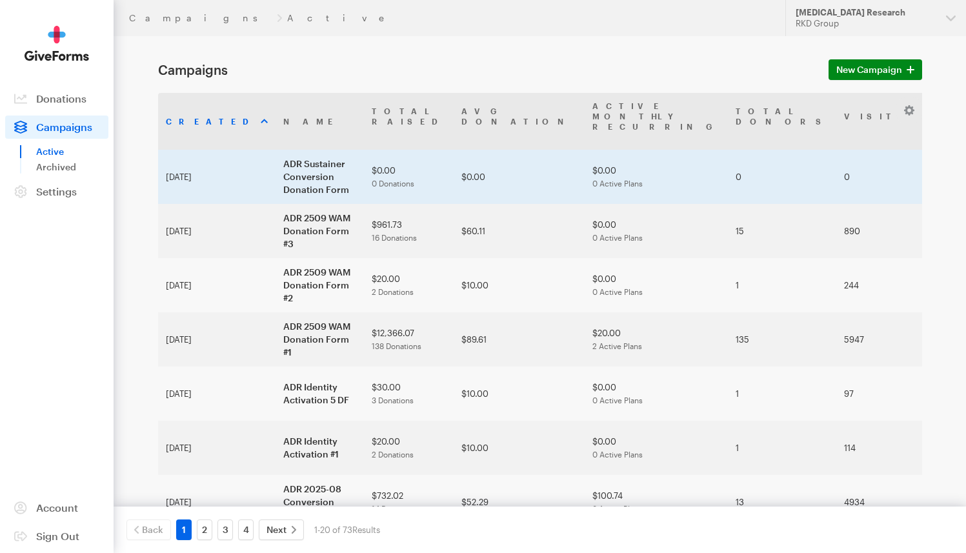
click at [293, 150] on td "ADR Sustainer Conversion Donation Form" at bounding box center [320, 177] width 88 height 54
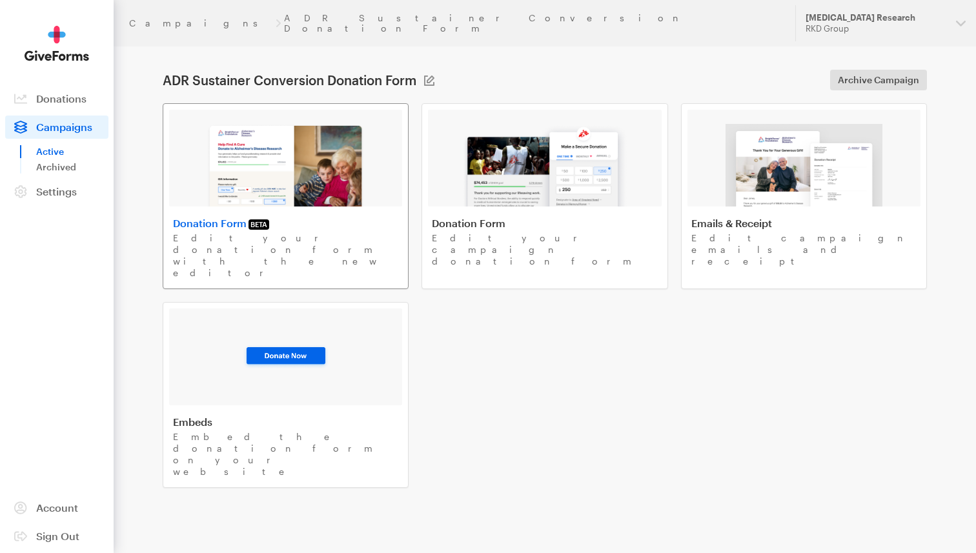
drag, startPoint x: 0, startPoint y: 0, endPoint x: 292, endPoint y: 147, distance: 327.0
click at [292, 147] on img at bounding box center [286, 165] width 158 height 83
